Goal: Information Seeking & Learning: Learn about a topic

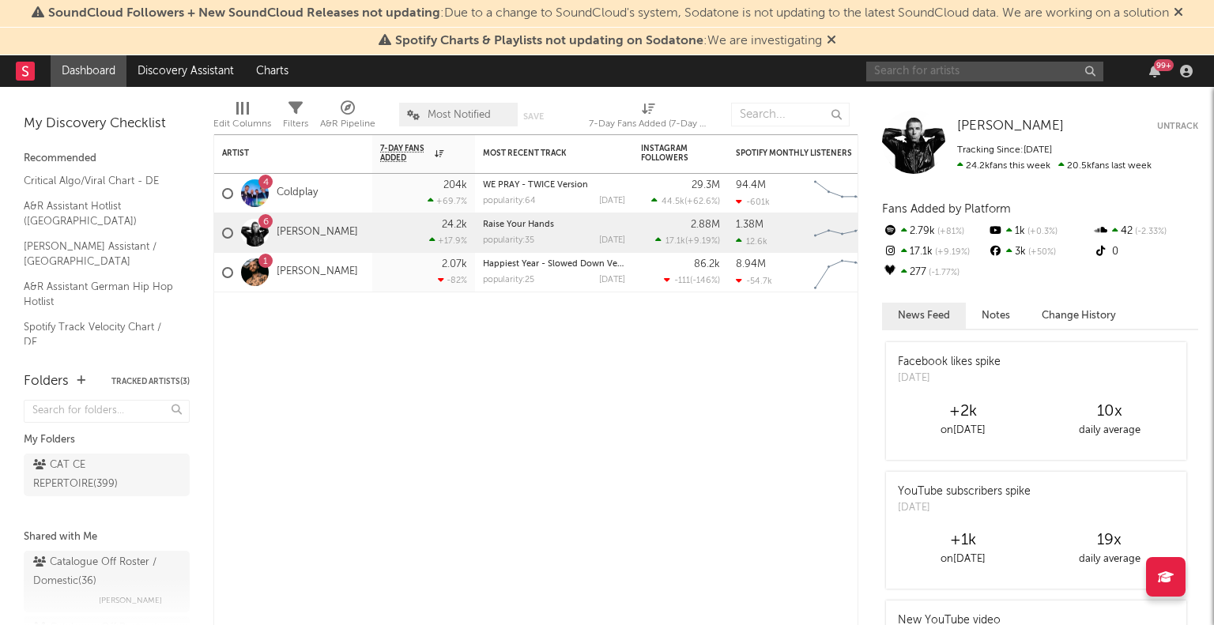
click at [958, 74] on input "text" at bounding box center [984, 72] width 237 height 20
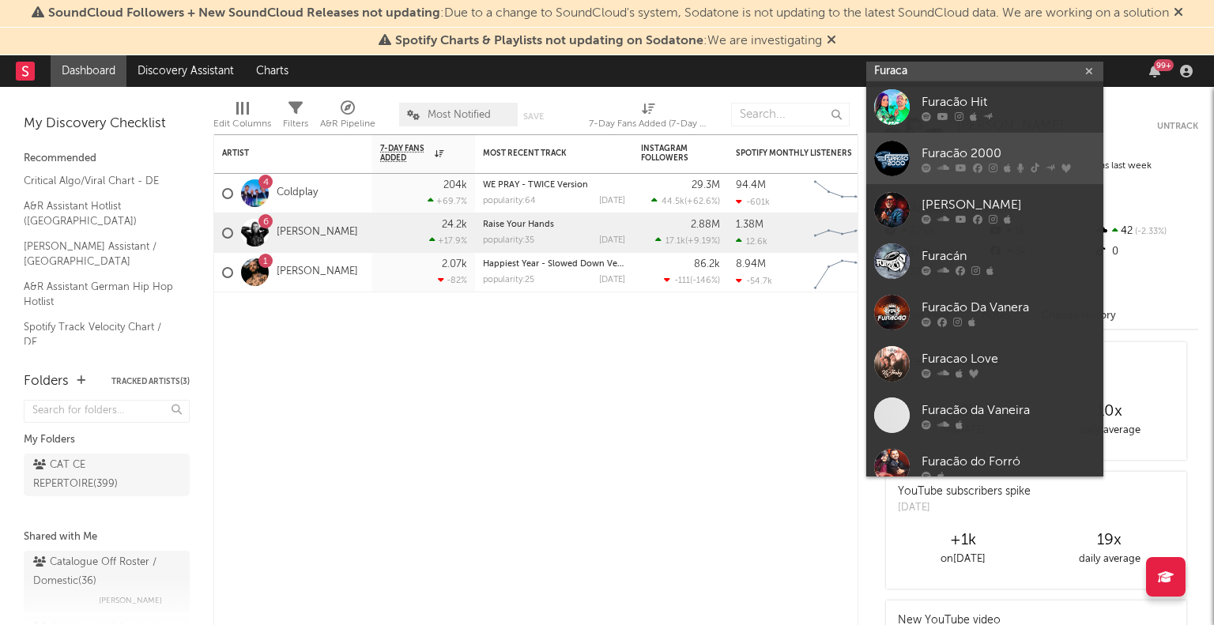
type input "Furaca"
click at [1027, 151] on div "Furacão 2000" at bounding box center [1008, 154] width 174 height 19
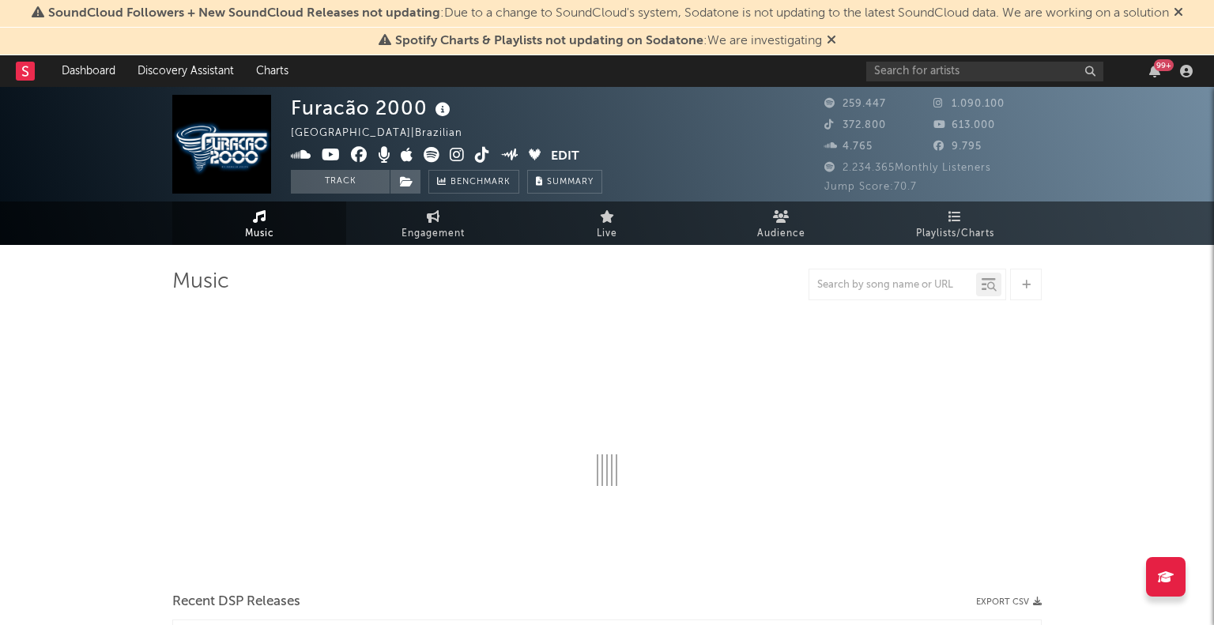
select select "6m"
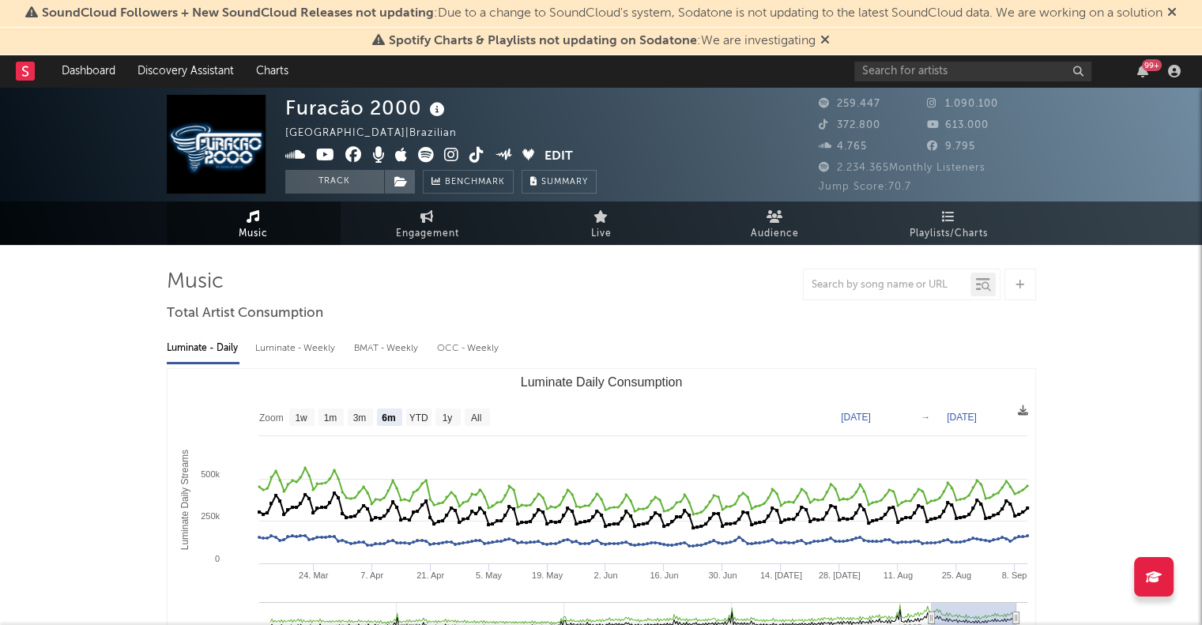
click at [1176, 12] on icon at bounding box center [1171, 12] width 9 height 13
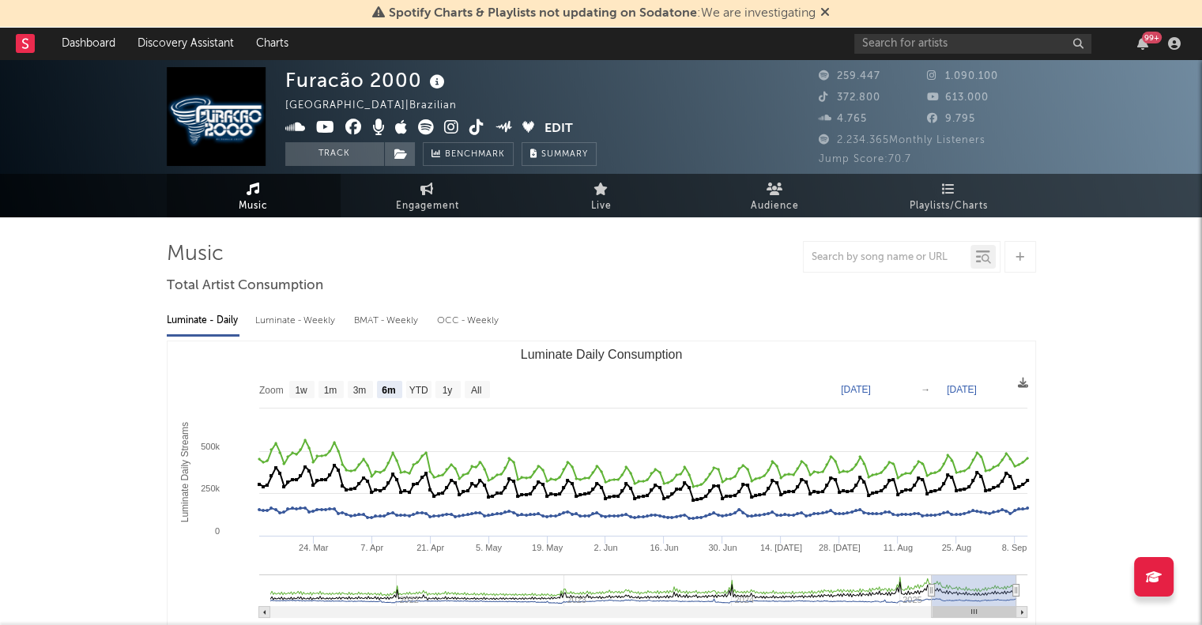
click at [830, 13] on icon at bounding box center [824, 12] width 9 height 13
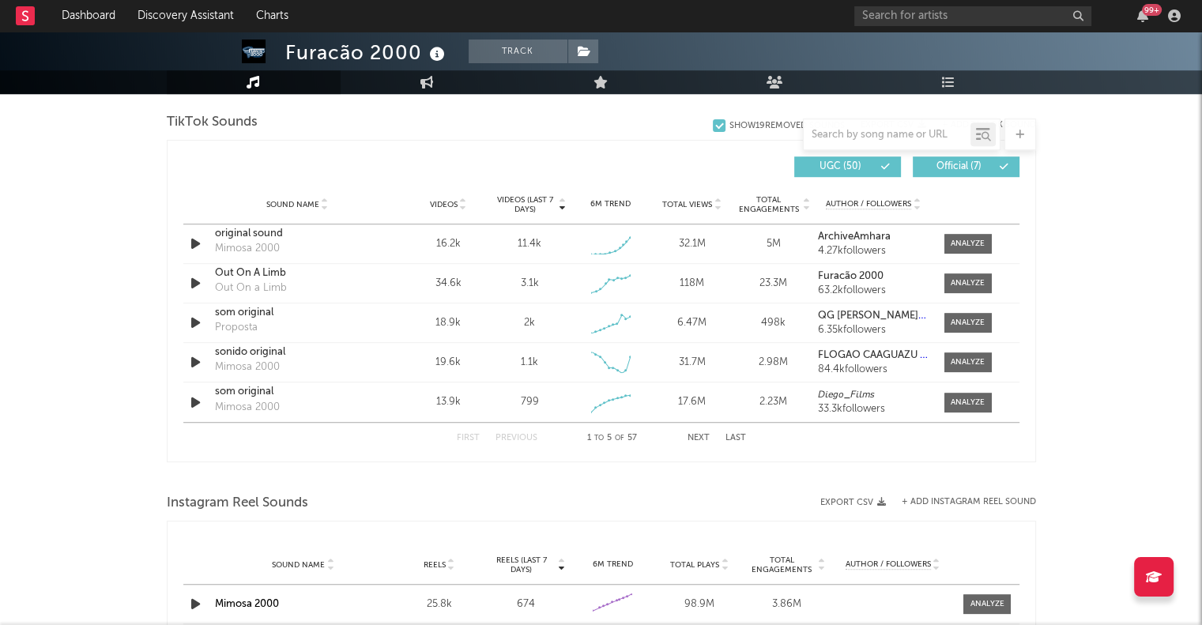
scroll to position [1059, 0]
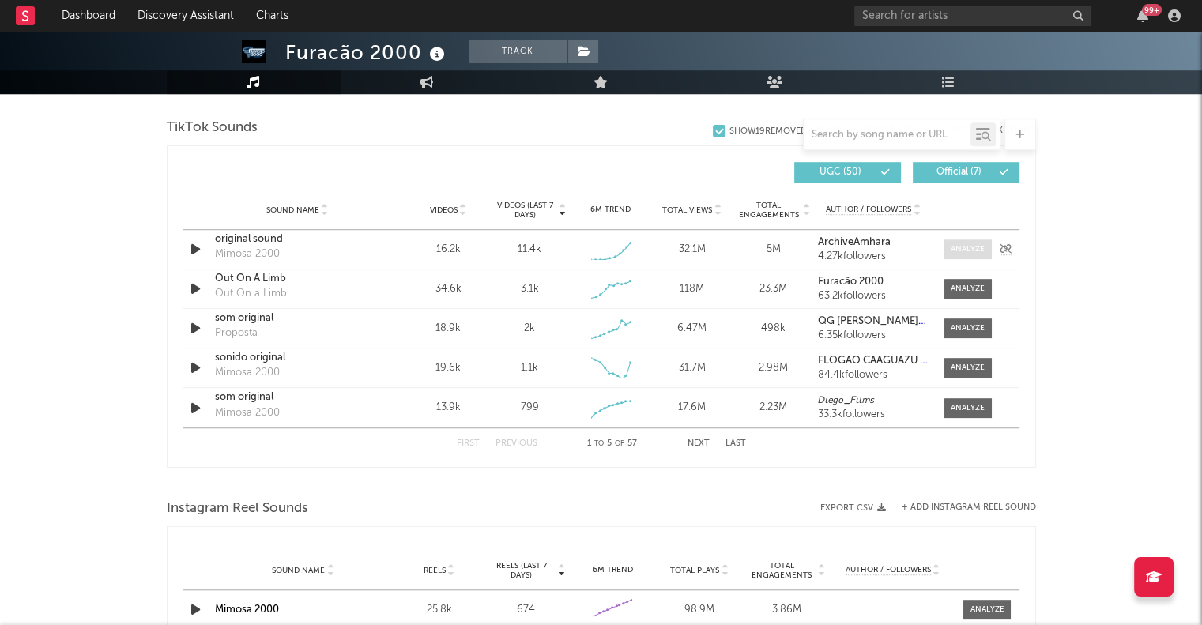
click at [973, 248] on div at bounding box center [968, 249] width 34 height 12
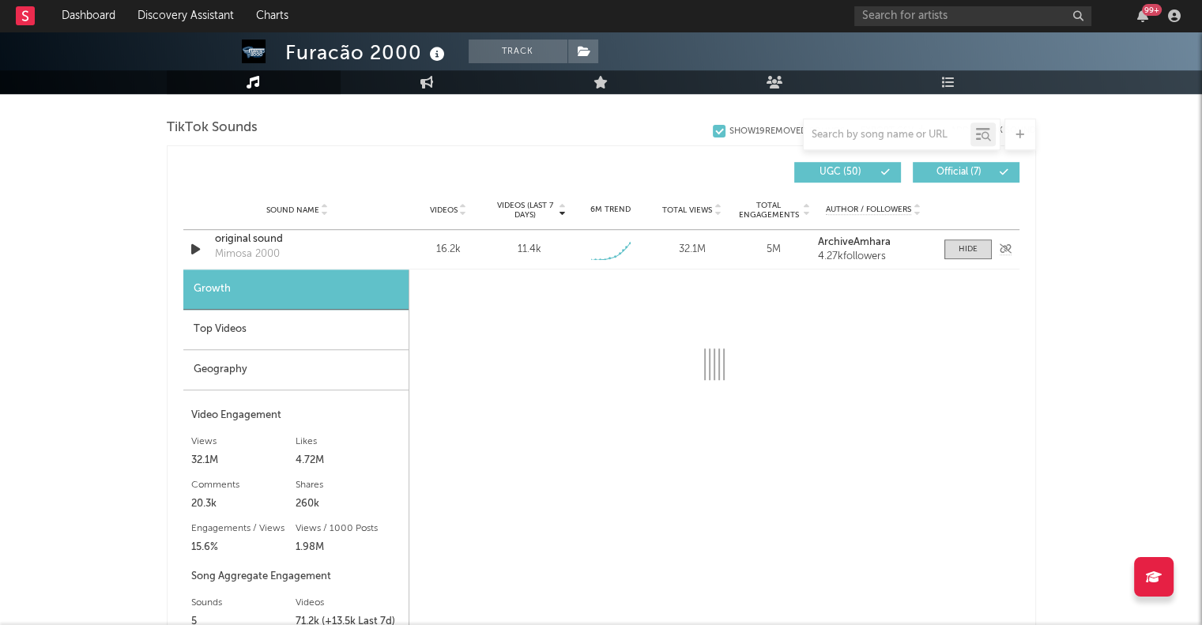
select select "1w"
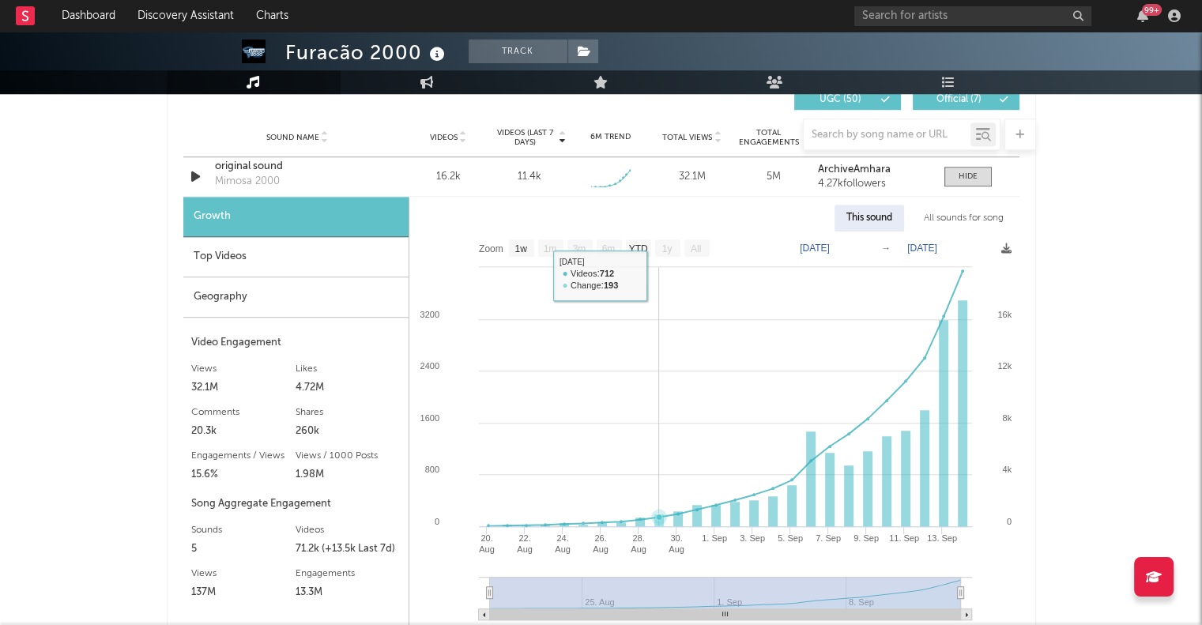
scroll to position [1135, 0]
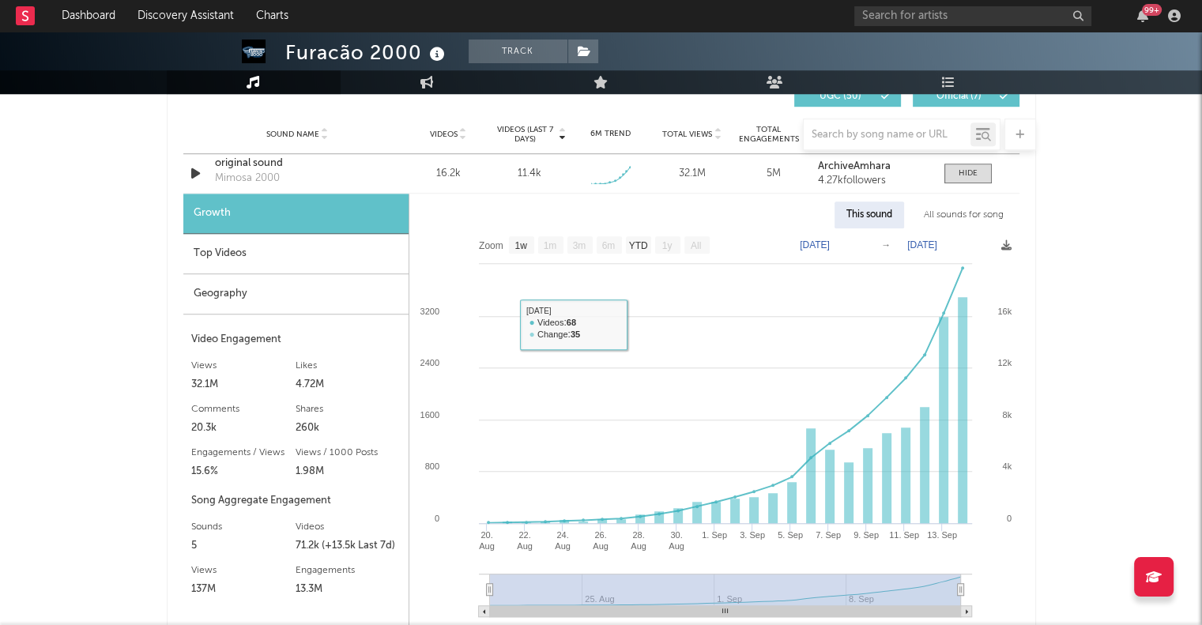
click at [250, 248] on div "Top Videos" at bounding box center [295, 254] width 225 height 40
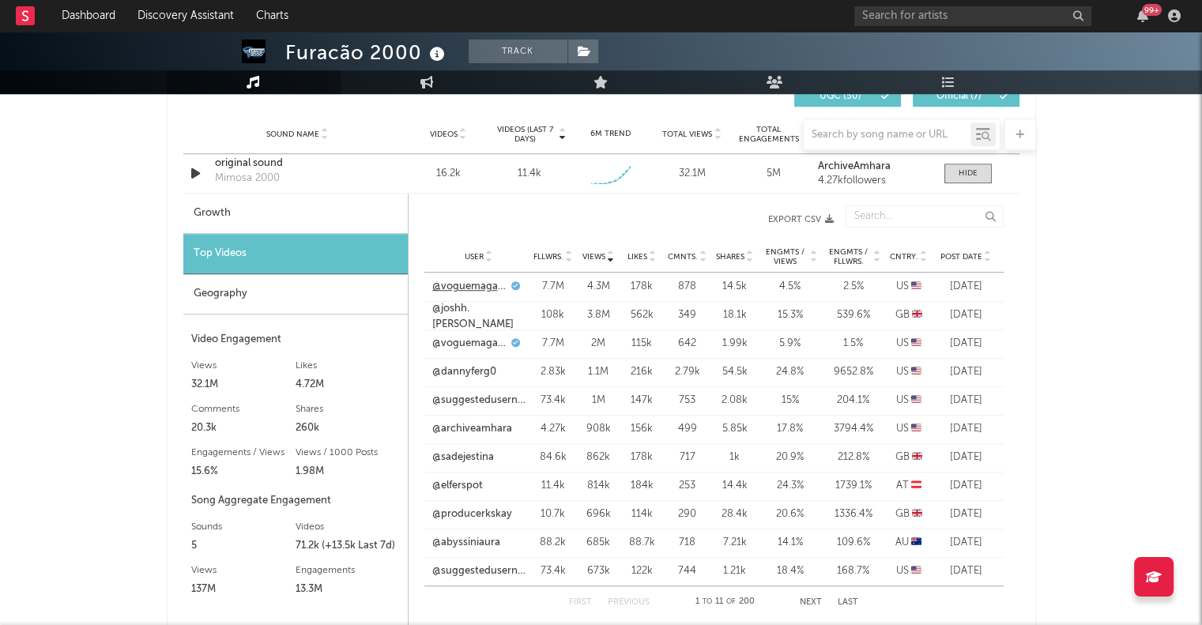
click at [471, 287] on link "@voguemagazine" at bounding box center [469, 287] width 75 height 16
click at [471, 315] on link "@joshh.payne" at bounding box center [478, 316] width 93 height 31
click at [463, 341] on link "@voguemagazine" at bounding box center [469, 344] width 75 height 16
click at [474, 369] on link "@dannyferg0" at bounding box center [464, 372] width 64 height 16
click at [475, 398] on link "@suggestedusername440" at bounding box center [478, 401] width 93 height 16
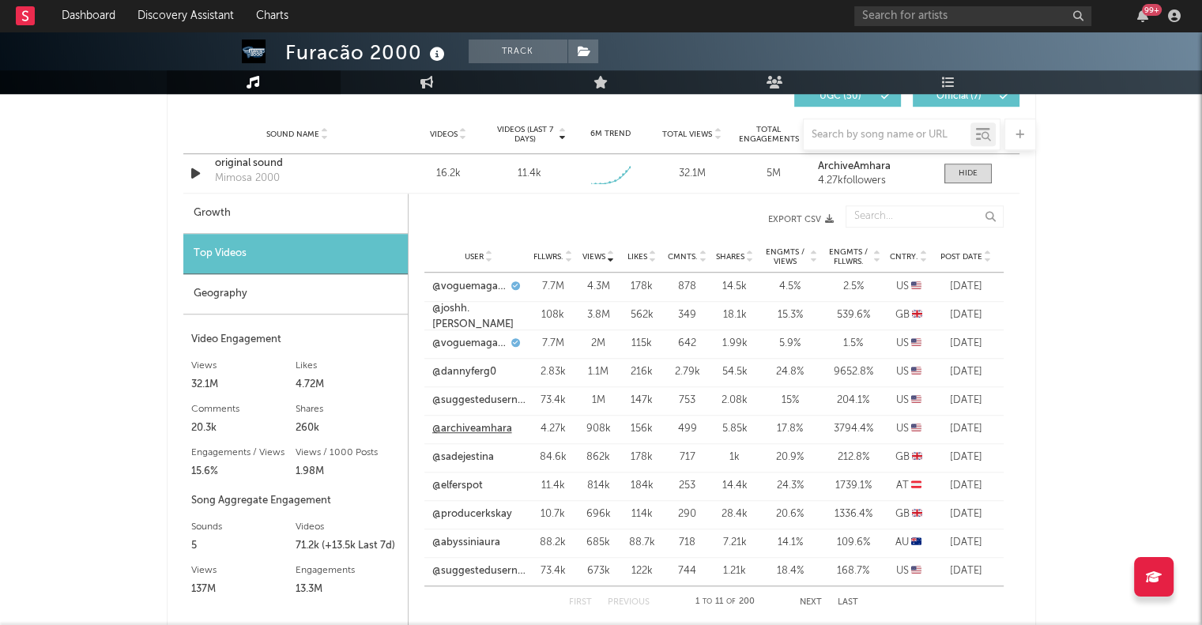
click at [477, 431] on link "@archiveamhara" at bounding box center [472, 429] width 80 height 16
click at [466, 517] on link "@producerkskay" at bounding box center [472, 515] width 80 height 16
click at [493, 571] on link "@suggestedusername440" at bounding box center [478, 571] width 93 height 16
click at [268, 179] on div "Mimosa 2000" at bounding box center [247, 179] width 65 height 16
click at [256, 162] on div "original sound" at bounding box center [297, 164] width 165 height 16
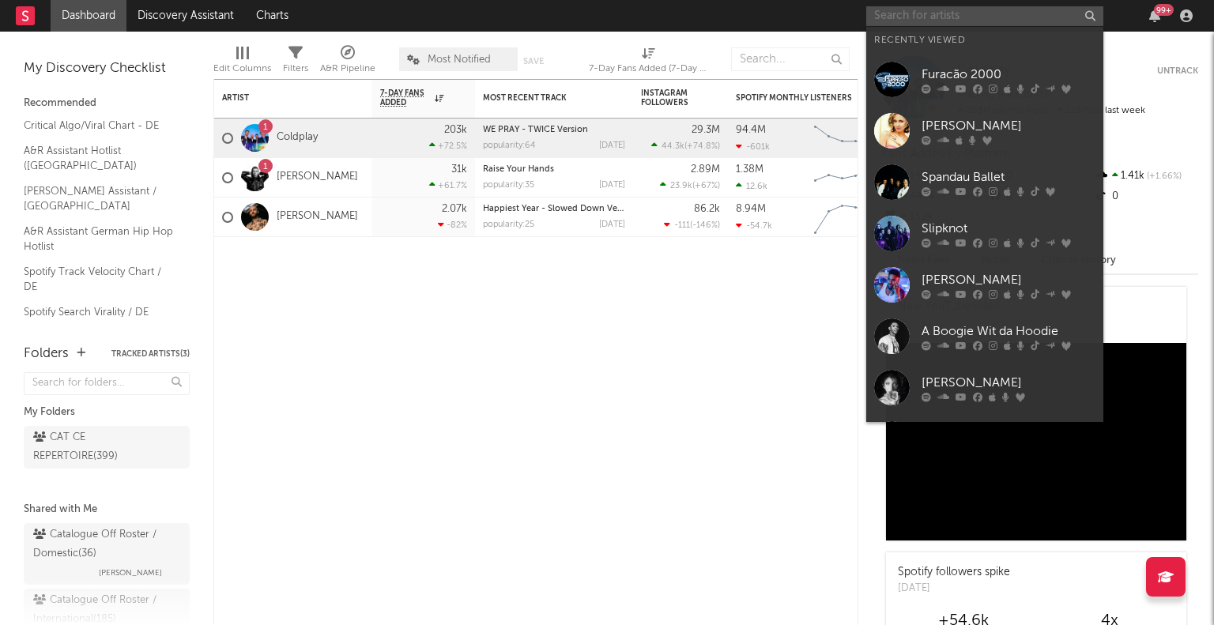
click at [944, 18] on input "text" at bounding box center [984, 16] width 237 height 20
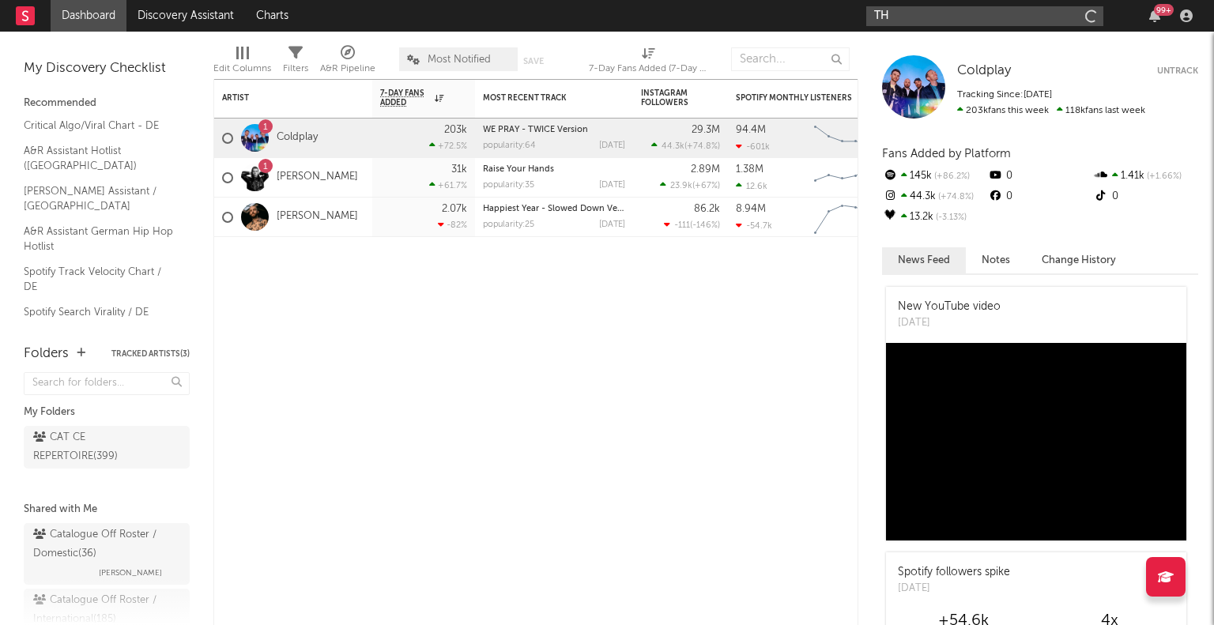
type input "T"
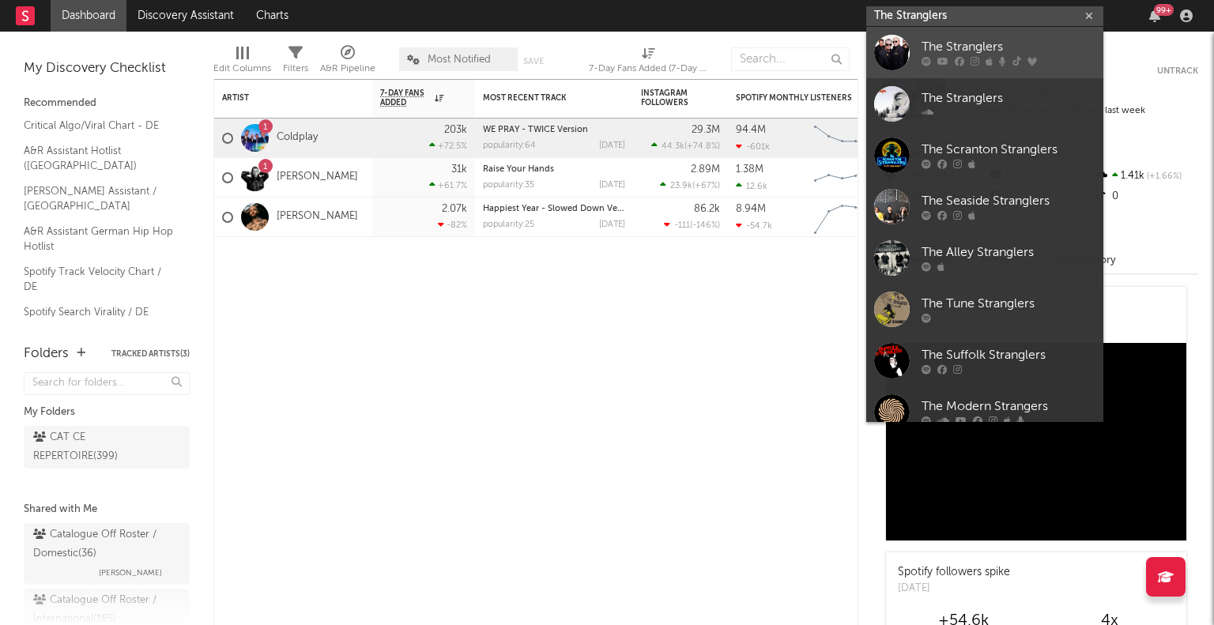
type input "The Stranglers"
click at [981, 38] on div "The Stranglers" at bounding box center [1008, 47] width 174 height 19
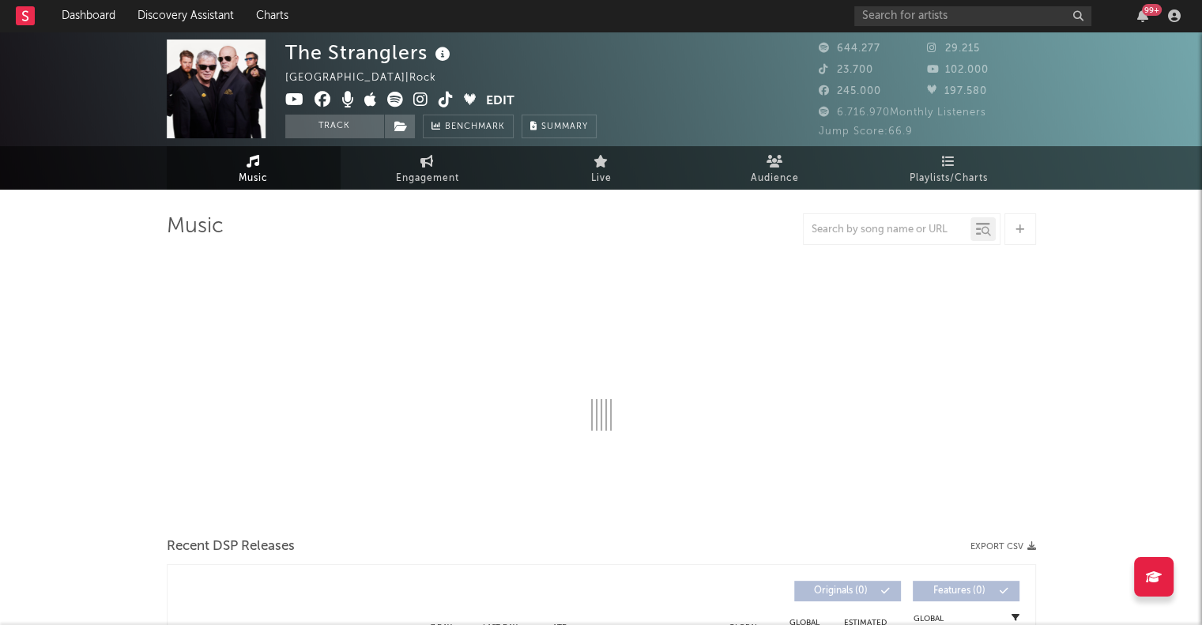
select select "6m"
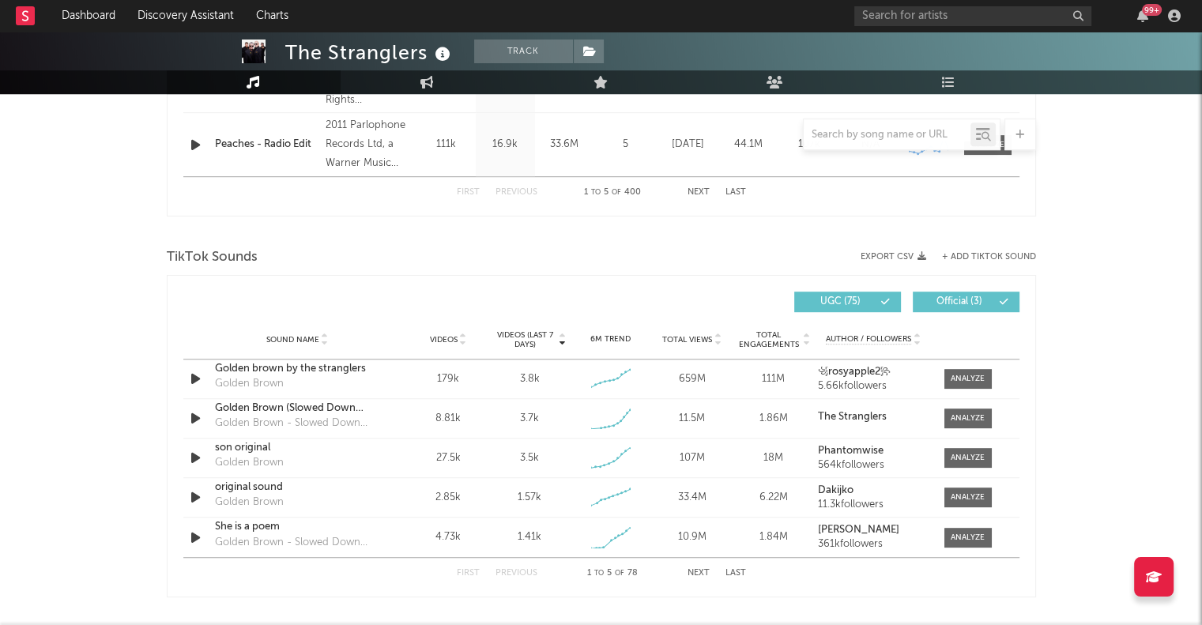
scroll to position [931, 0]
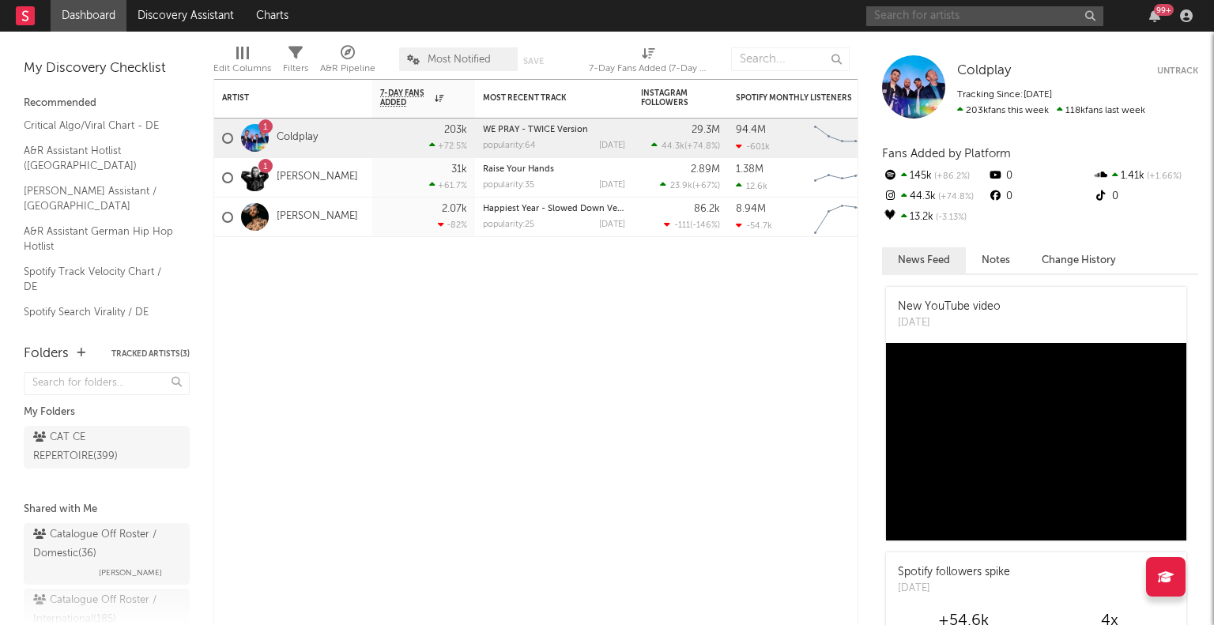
click at [965, 17] on input "text" at bounding box center [984, 16] width 237 height 20
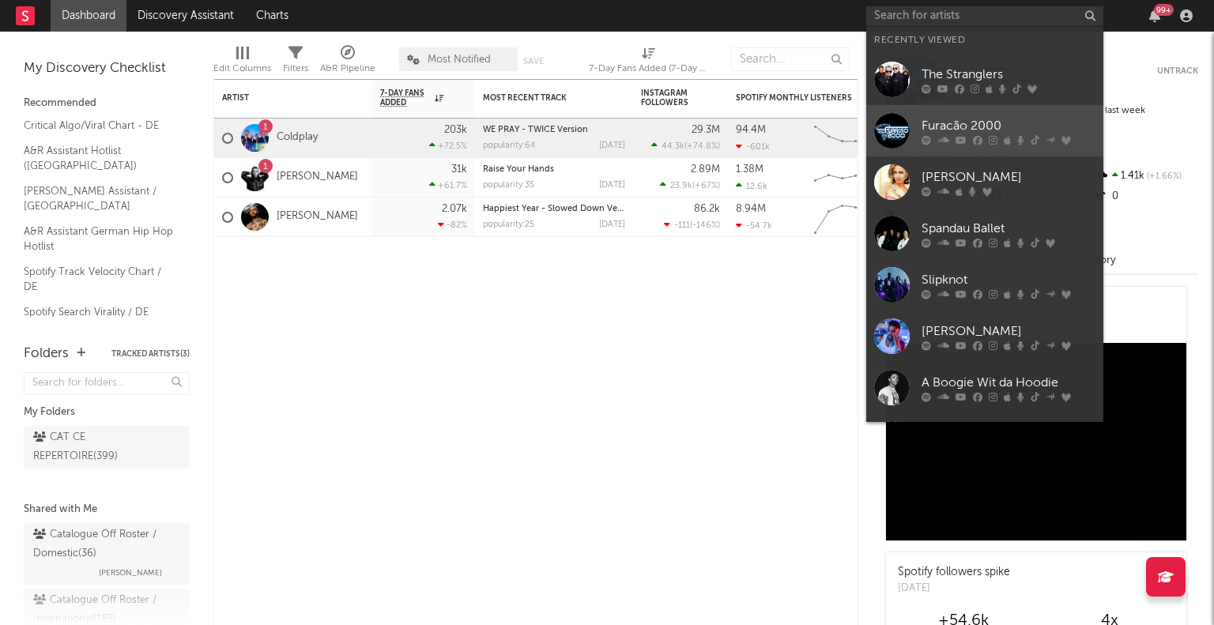
click at [1001, 112] on link "Furacão 2000" at bounding box center [984, 130] width 237 height 51
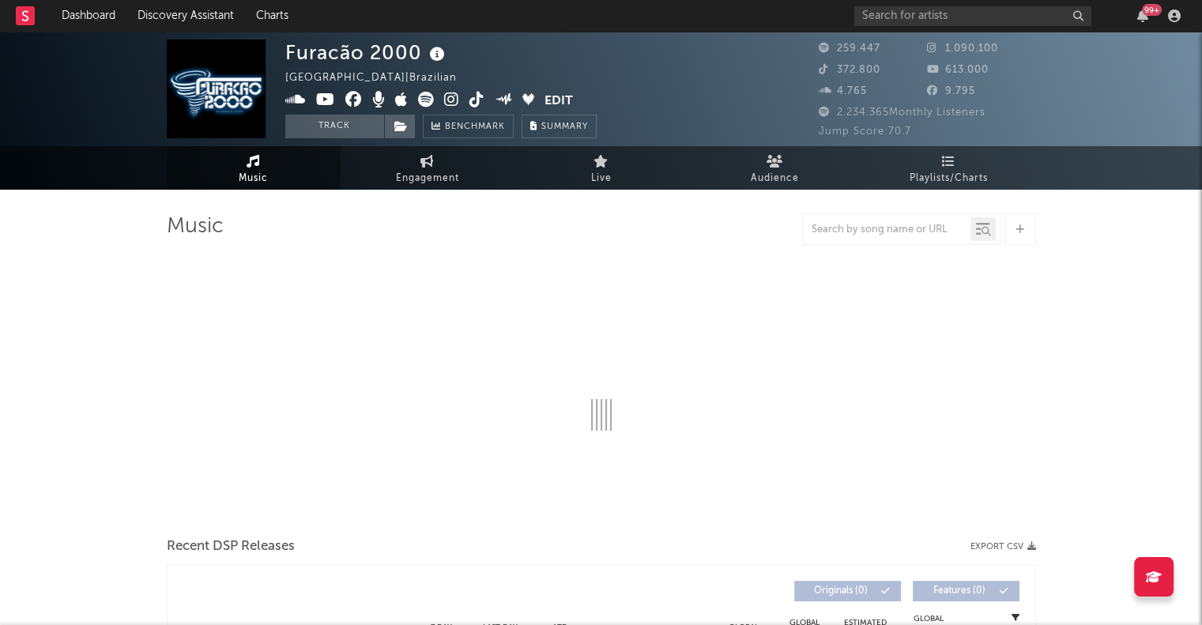
select select "6m"
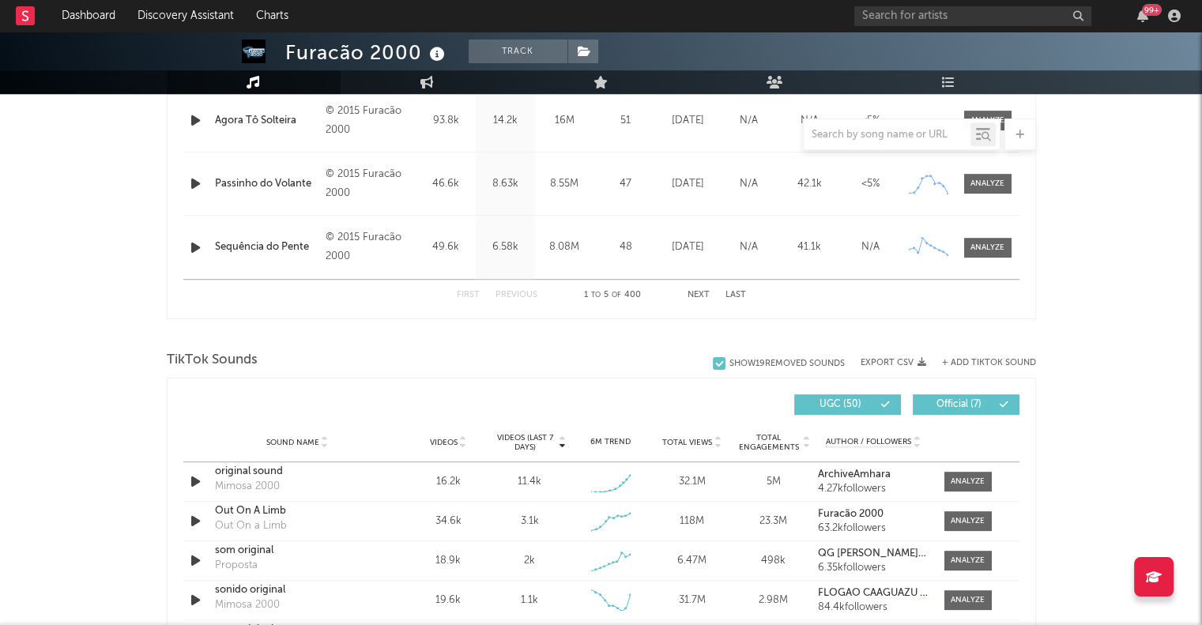
scroll to position [868, 0]
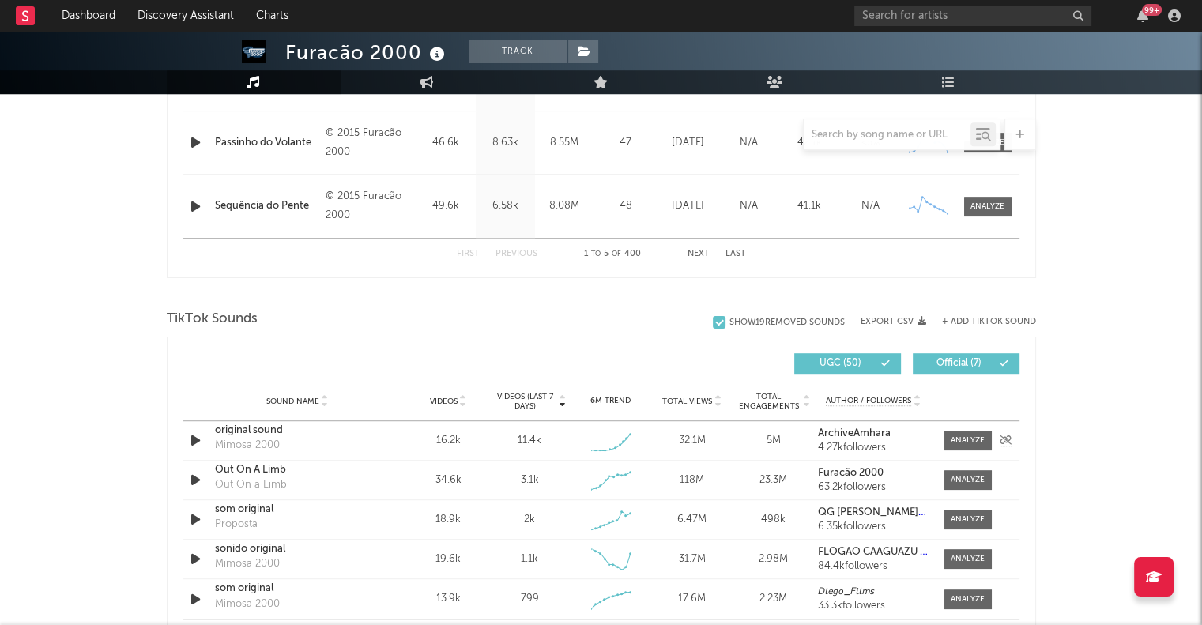
click at [269, 430] on div "original sound" at bounding box center [297, 431] width 165 height 16
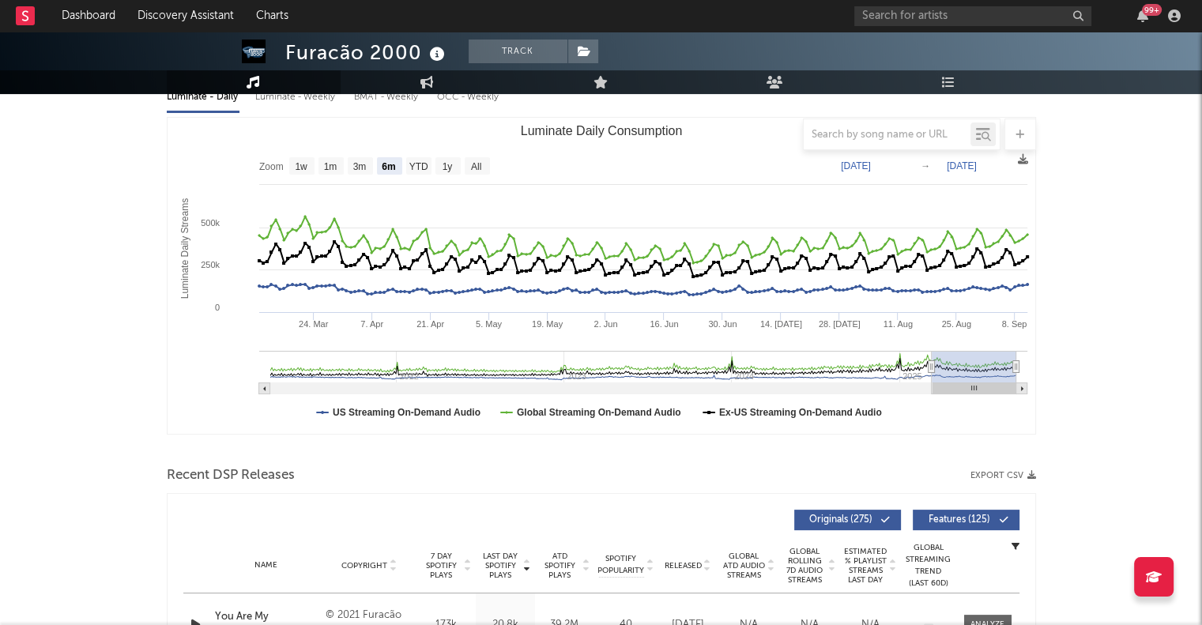
scroll to position [65, 0]
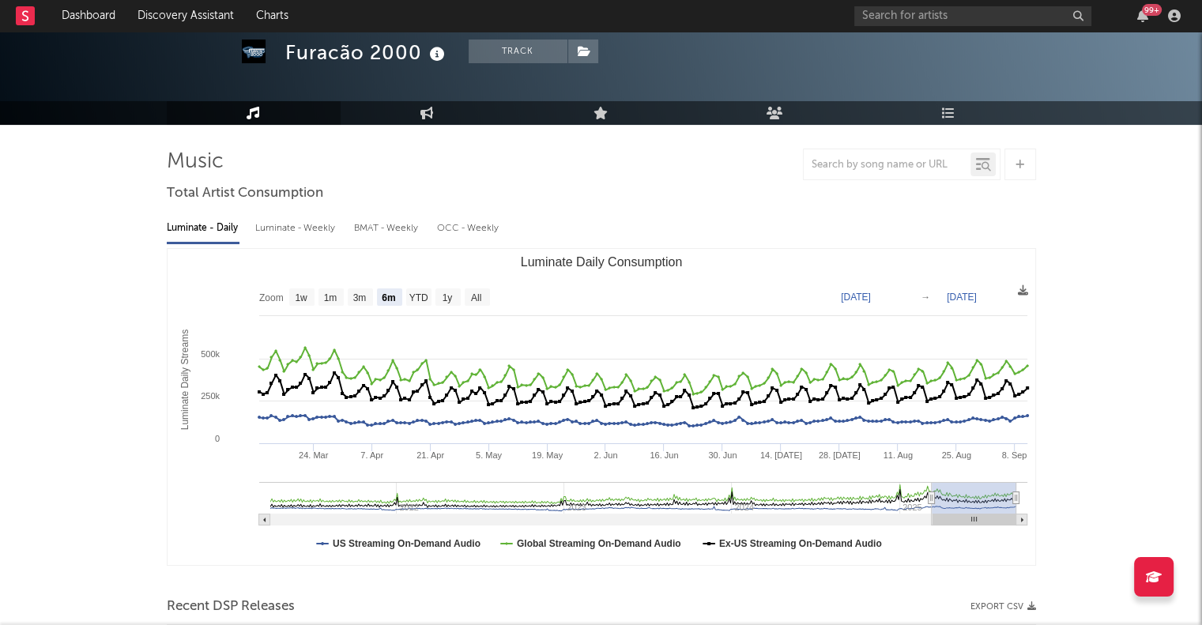
click at [730, 156] on div at bounding box center [601, 165] width 869 height 32
